Goal: Task Accomplishment & Management: Use online tool/utility

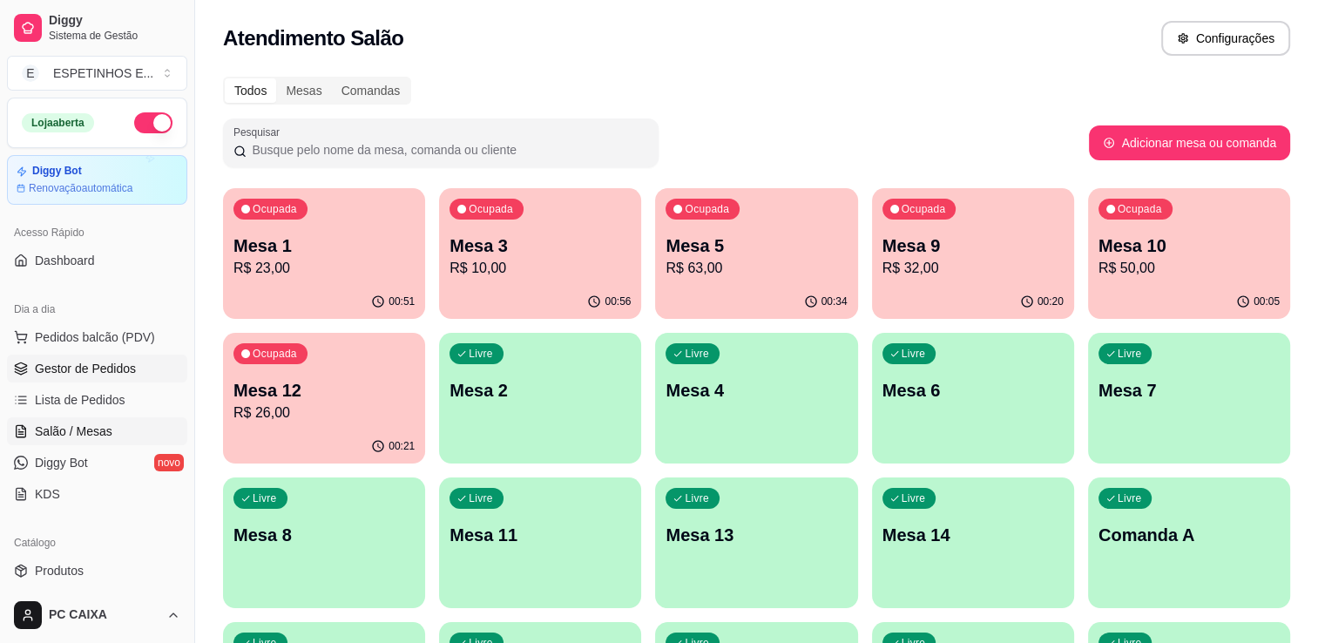
click at [112, 362] on span "Gestor de Pedidos" at bounding box center [85, 368] width 101 height 17
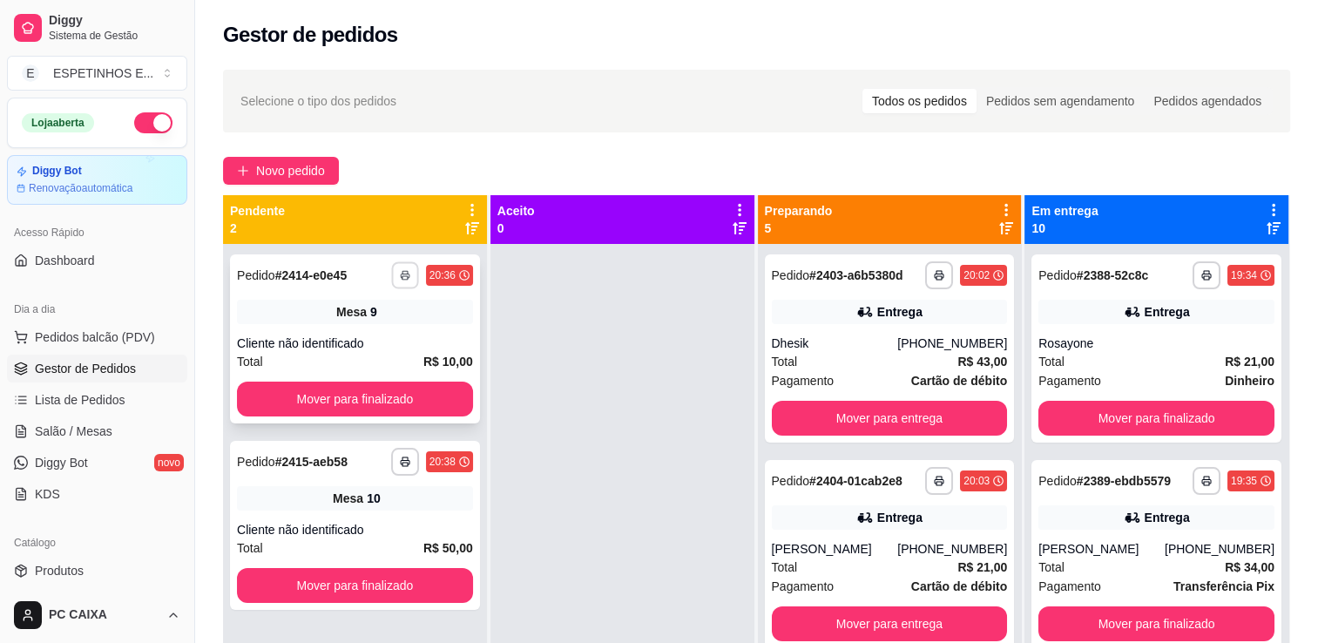
click at [400, 277] on icon "button" at bounding box center [405, 275] width 10 height 10
click at [348, 334] on button "IMPRESSORA" at bounding box center [356, 335] width 122 height 27
click at [403, 464] on rect "button" at bounding box center [405, 464] width 5 height 3
click at [360, 525] on button "IMPRESSORA" at bounding box center [356, 522] width 122 height 27
click at [935, 274] on icon "button" at bounding box center [939, 275] width 9 height 3
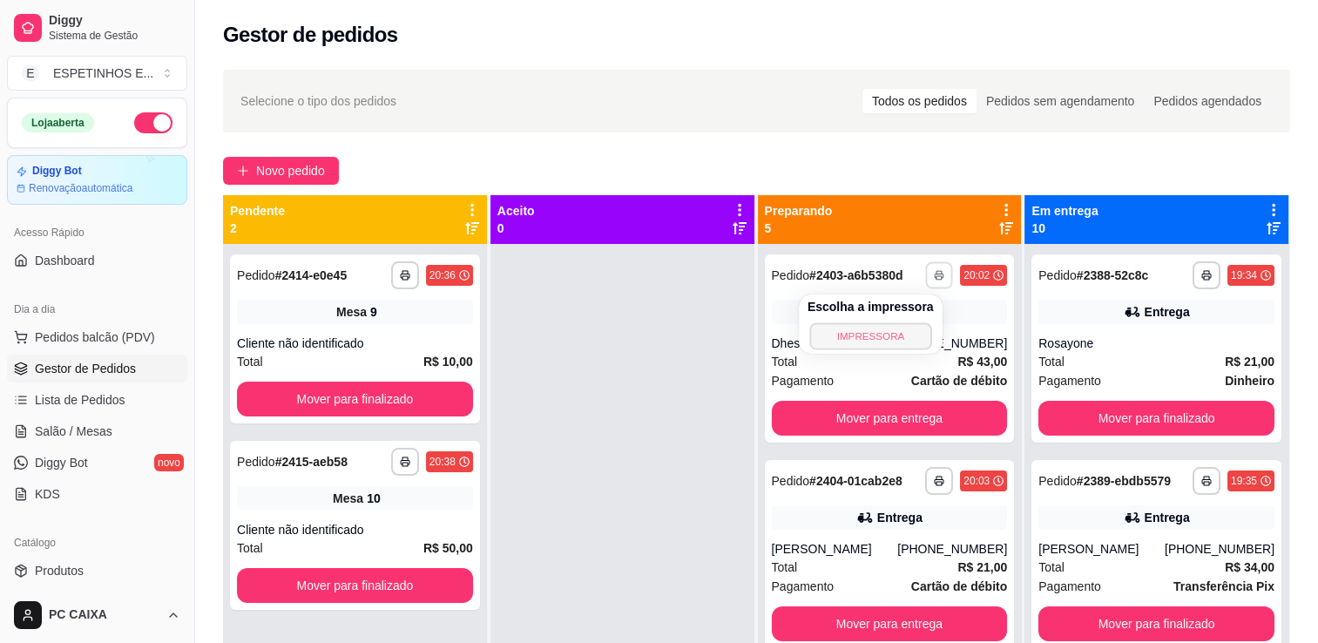
click at [885, 336] on button "IMPRESSORA" at bounding box center [870, 335] width 122 height 27
click at [934, 484] on icon "button" at bounding box center [939, 481] width 10 height 10
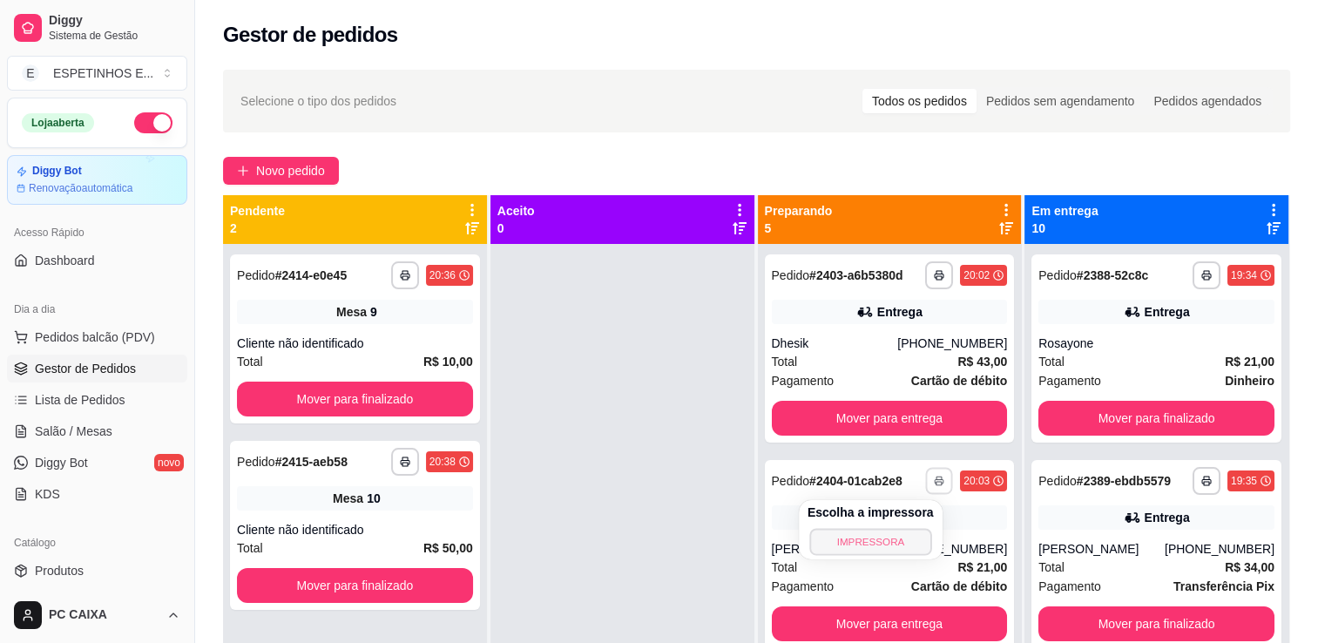
click at [890, 540] on button "IMPRESSORA" at bounding box center [870, 541] width 122 height 27
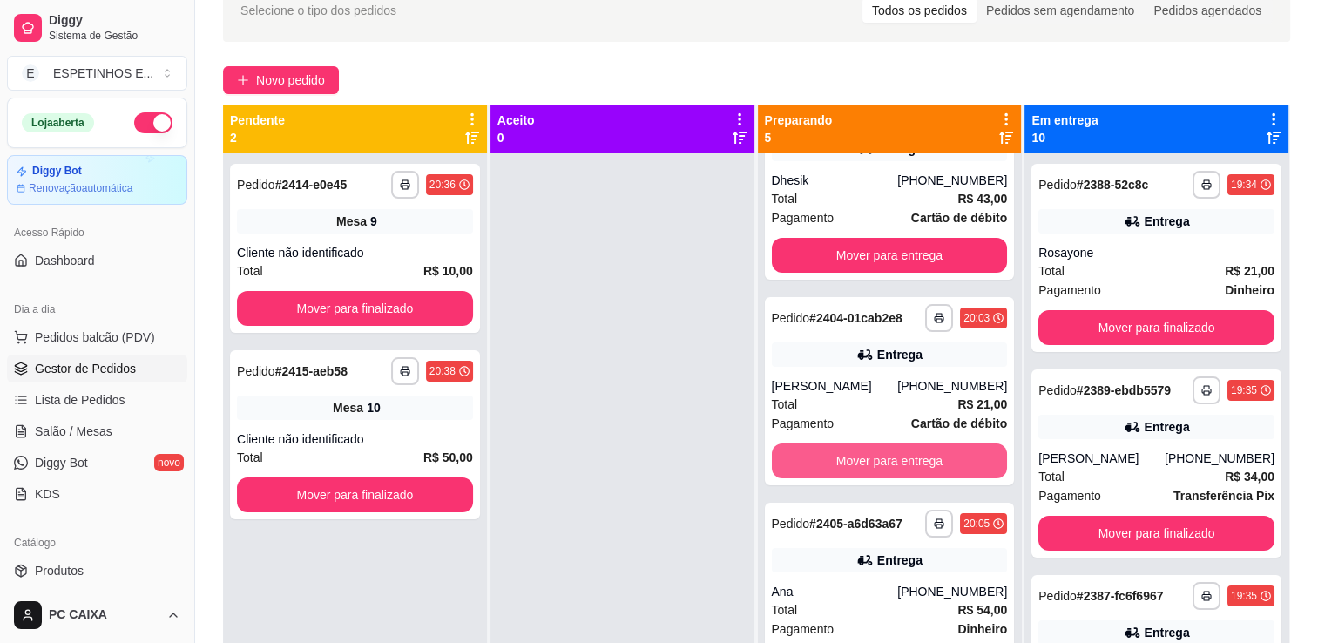
scroll to position [87, 0]
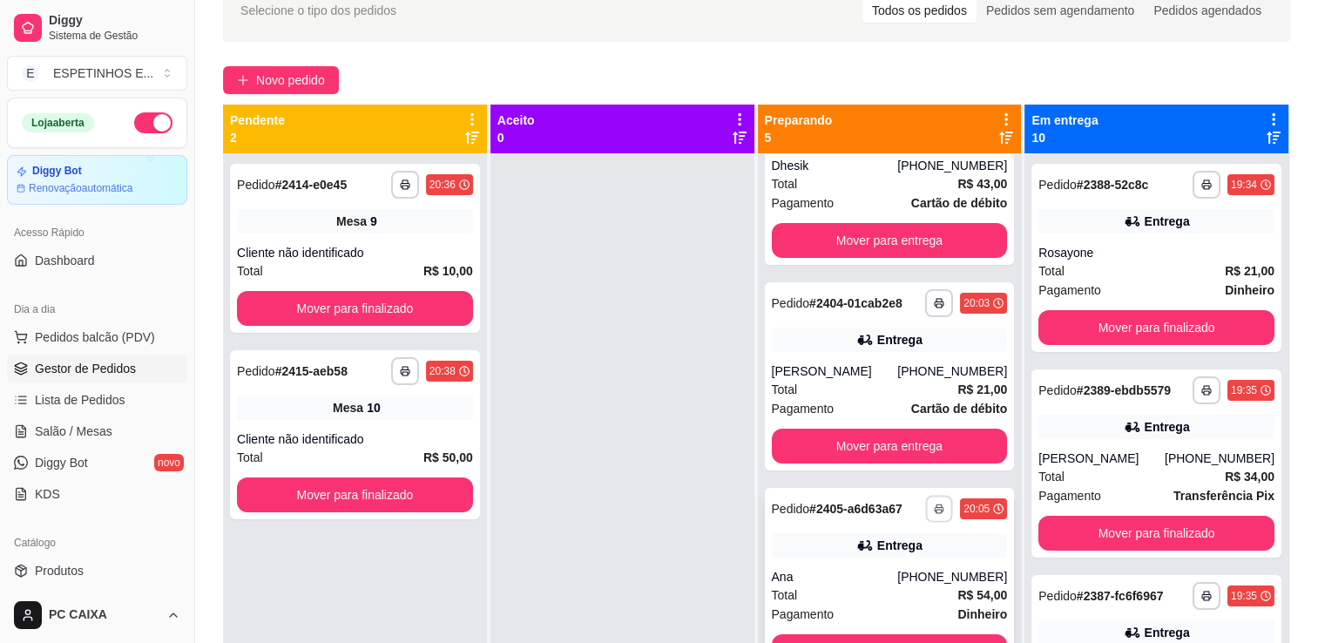
click at [926, 518] on button "button" at bounding box center [939, 508] width 27 height 27
click at [662, 511] on div at bounding box center [623, 474] width 264 height 643
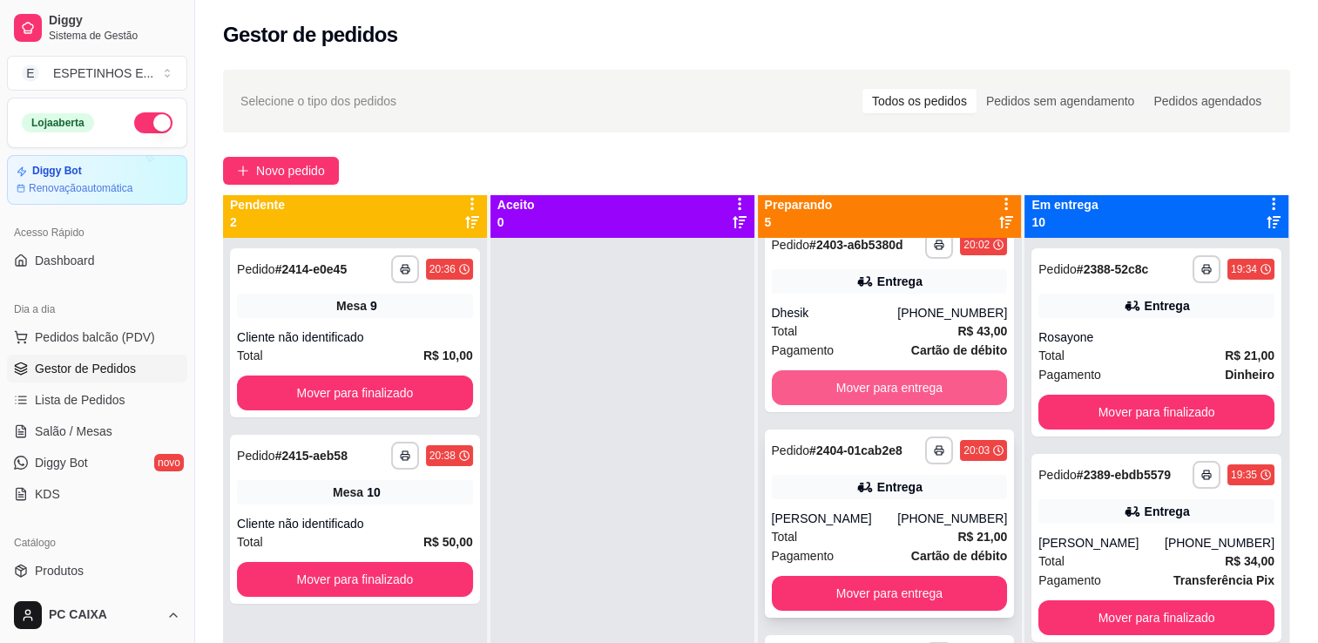
scroll to position [0, 0]
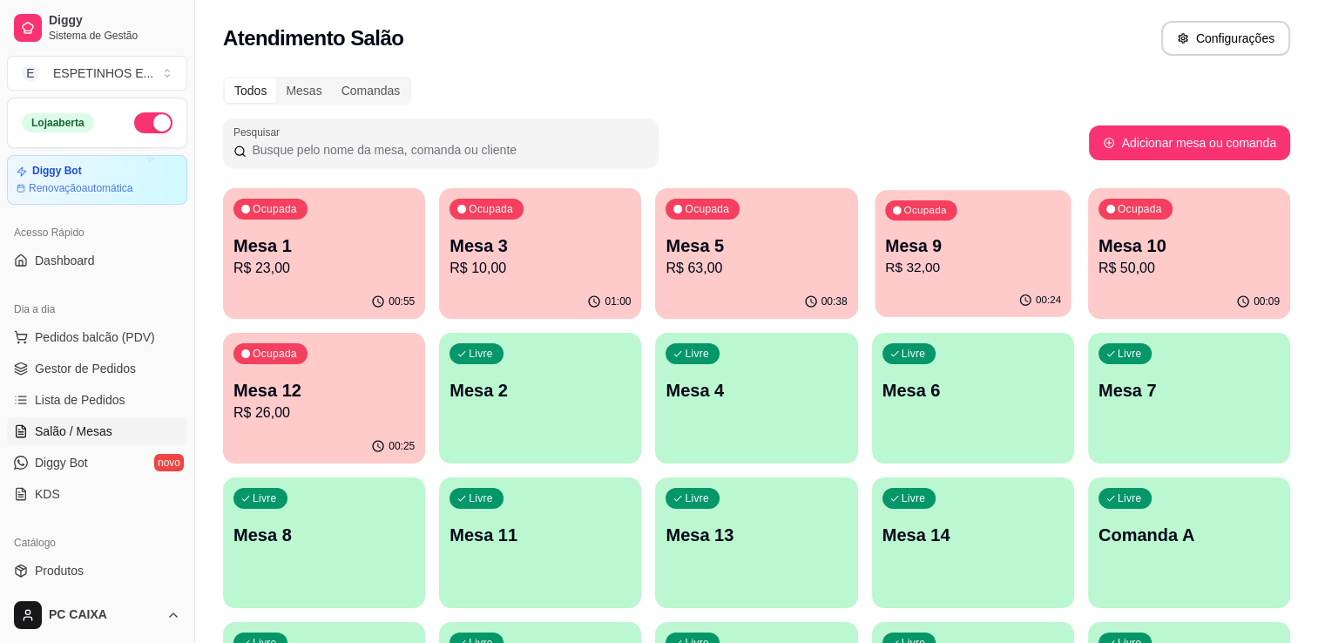
click at [1001, 207] on div "Ocupada Mesa 9 R$ 32,00" at bounding box center [973, 237] width 196 height 94
click at [1144, 252] on p "Mesa 10" at bounding box center [1189, 246] width 176 height 24
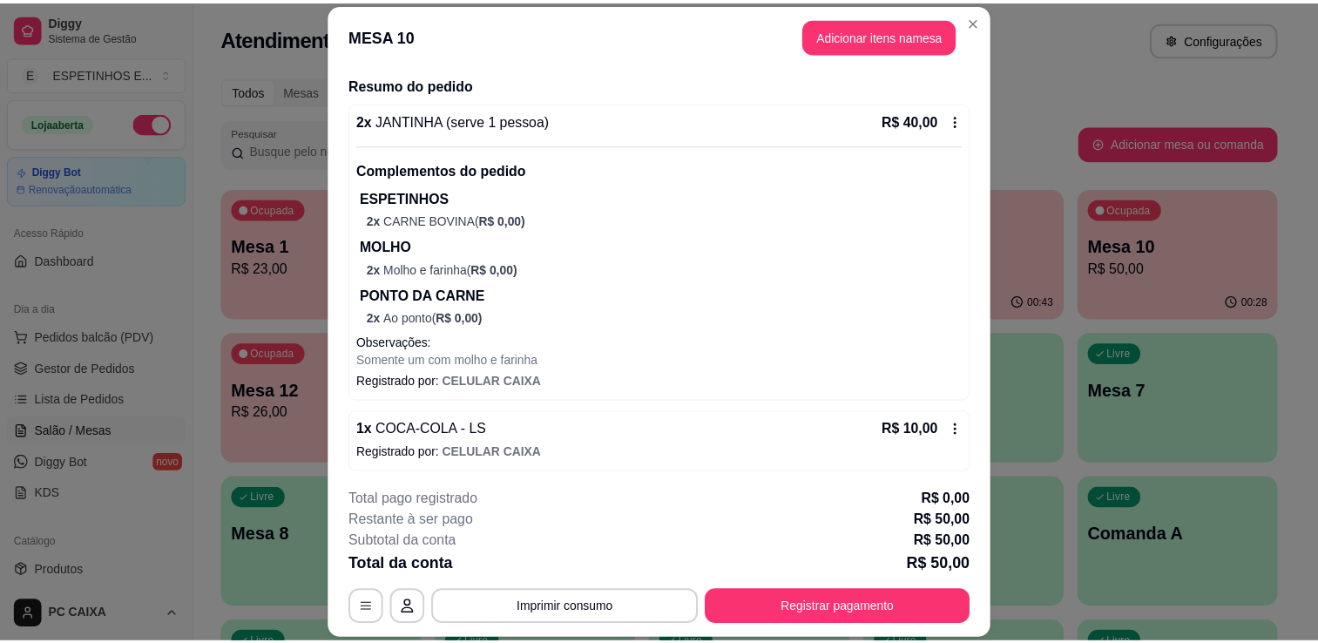
scroll to position [130, 0]
